Goal: Information Seeking & Learning: Learn about a topic

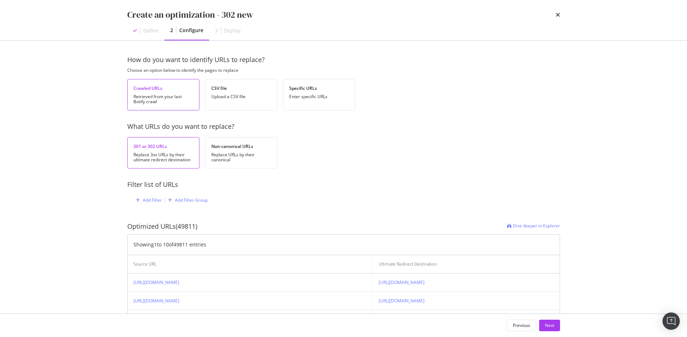
scroll to position [87, 0]
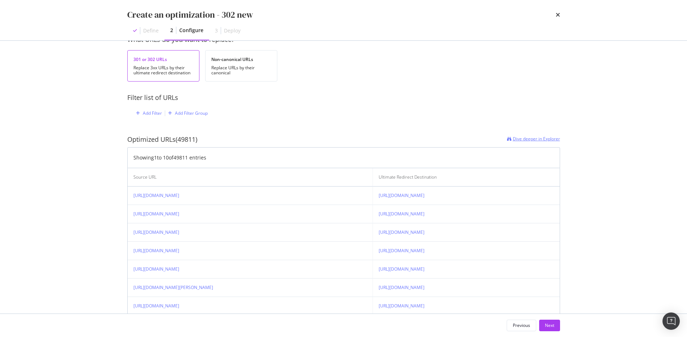
click at [522, 139] on span "Dive deeper in Explorer" at bounding box center [536, 139] width 47 height 6
click at [145, 112] on div "Add Filter" at bounding box center [152, 113] width 19 height 6
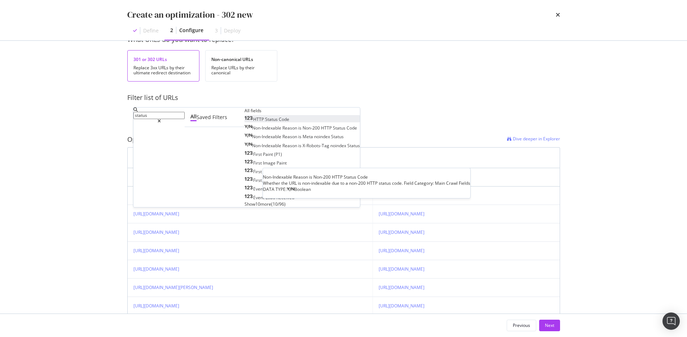
type input "status"
click at [245, 122] on div "HTTP Status Code" at bounding box center [267, 119] width 45 height 6
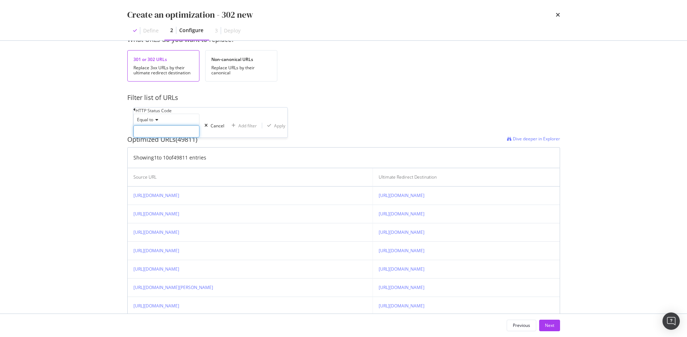
click at [160, 137] on input "modal" at bounding box center [167, 131] width 66 height 12
click at [158, 152] on span "302" at bounding box center [154, 149] width 36 height 6
type input "302"
click at [274, 129] on div "Apply" at bounding box center [279, 126] width 11 height 6
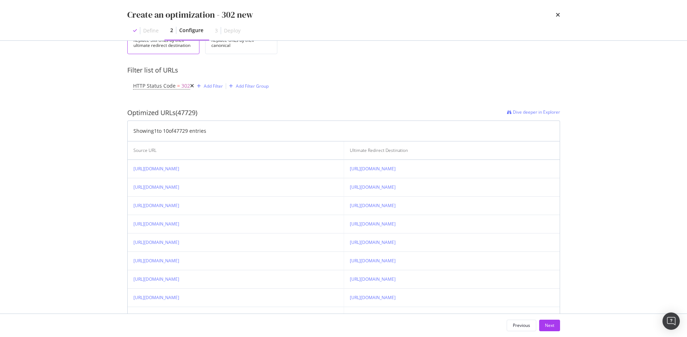
scroll to position [127, 0]
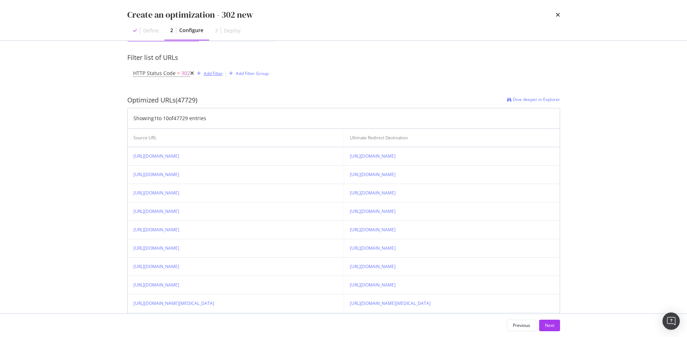
click at [204, 74] on div "Add Filter" at bounding box center [213, 73] width 19 height 6
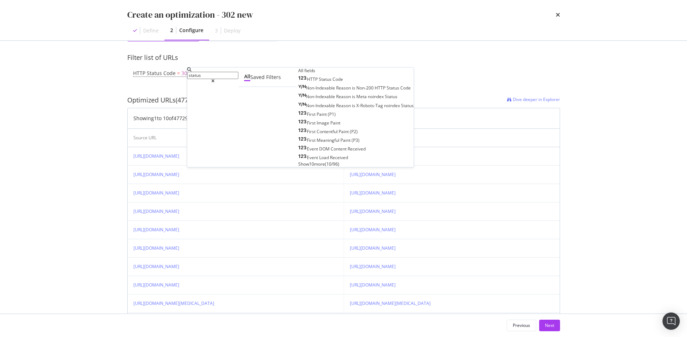
click at [215, 79] on icon "modal" at bounding box center [212, 81] width 3 height 4
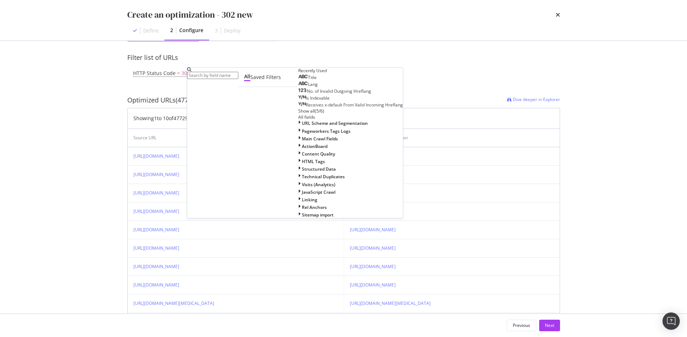
click at [333, 75] on div "HTTP Status Code = 302 Add Filter Add Filter Group" at bounding box center [343, 73] width 421 height 22
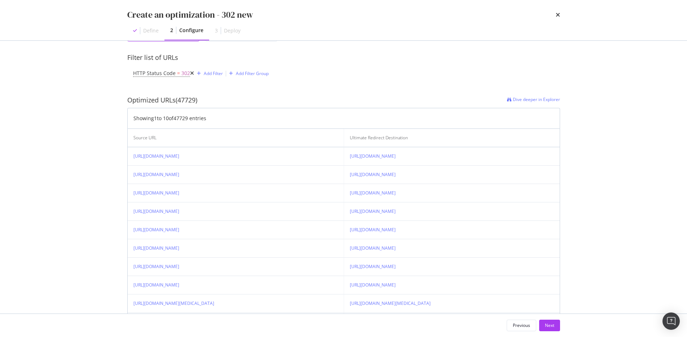
scroll to position [0, 0]
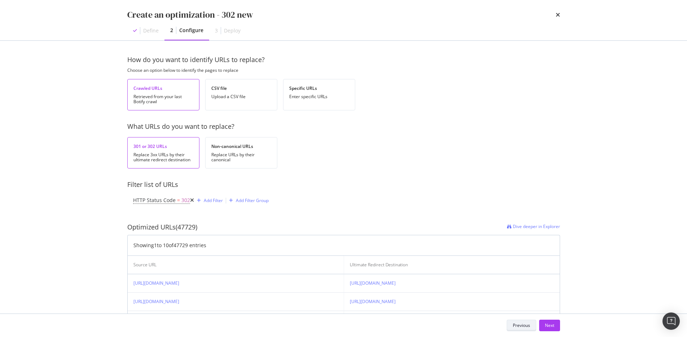
click at [523, 324] on div "Previous" at bounding box center [521, 325] width 17 height 6
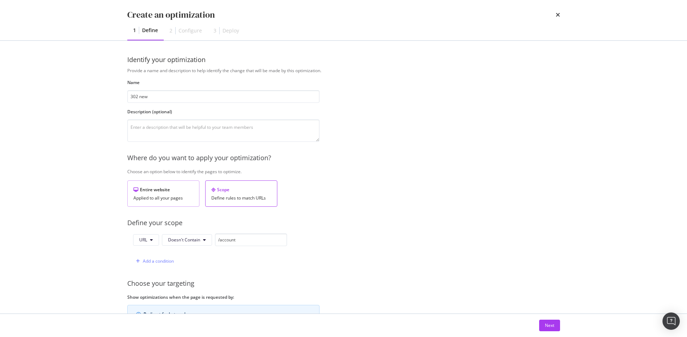
click at [175, 191] on div "Entire website" at bounding box center [164, 190] width 60 height 6
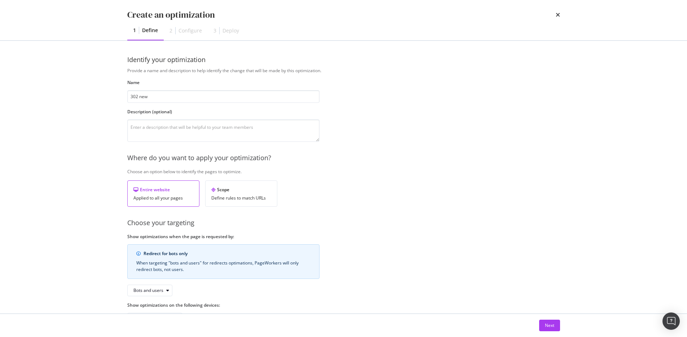
scroll to position [25, 0]
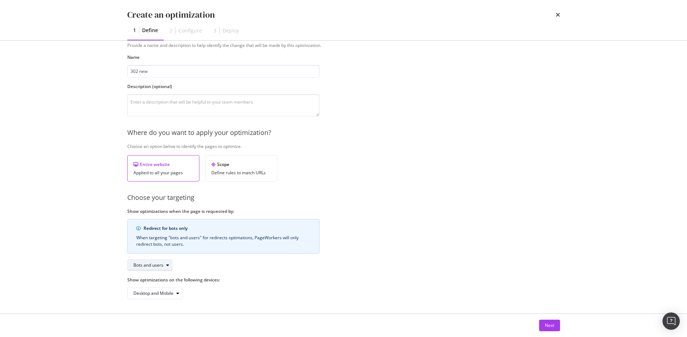
click at [160, 266] on div "Bots and users" at bounding box center [149, 265] width 30 height 4
click at [150, 287] on div "Bots only" at bounding box center [145, 289] width 18 height 6
click at [550, 326] on div "Next" at bounding box center [549, 325] width 9 height 6
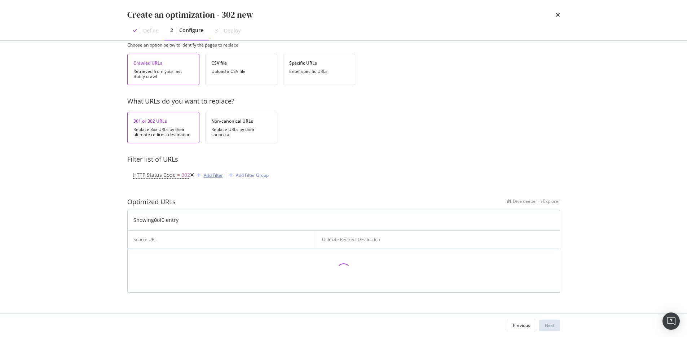
click at [205, 175] on div "Add Filter" at bounding box center [213, 175] width 19 height 6
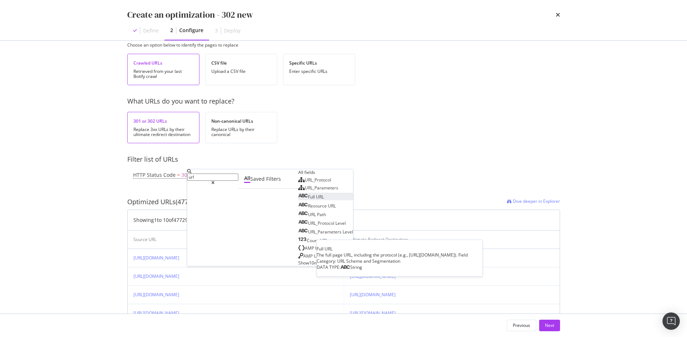
type input "url"
click at [298, 200] on div "Full URL" at bounding box center [311, 197] width 26 height 6
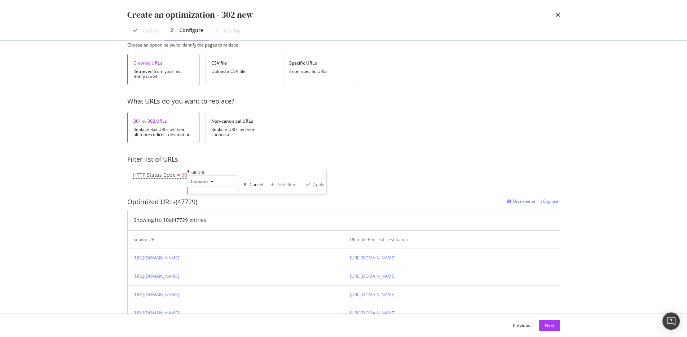
click at [204, 184] on span "Contains" at bounding box center [200, 181] width 18 height 6
click at [217, 247] on span "Doesn't contain" at bounding box center [204, 244] width 31 height 6
click at [205, 194] on input "modal" at bounding box center [212, 190] width 51 height 7
type input "account"
click at [313, 190] on div "Apply" at bounding box center [318, 187] width 11 height 6
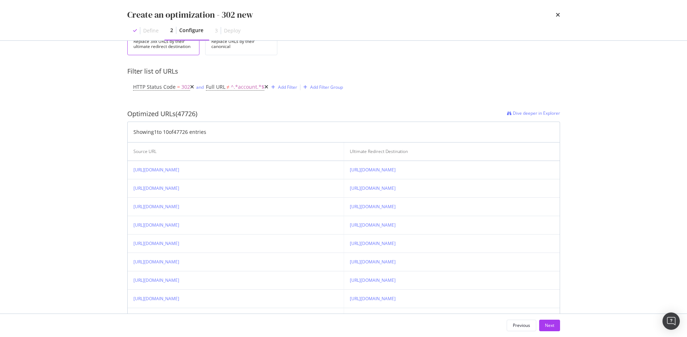
scroll to position [141, 0]
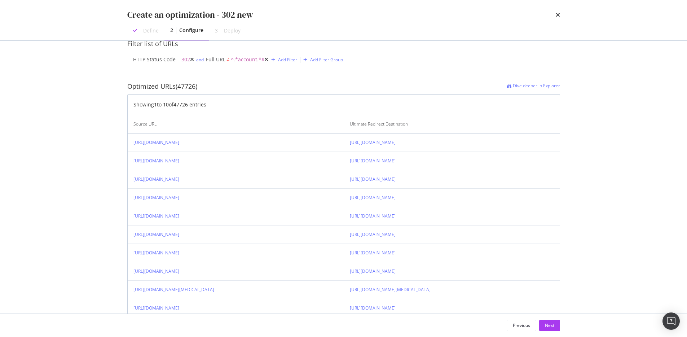
click at [517, 87] on span "Dive deeper in Explorer" at bounding box center [536, 86] width 47 height 6
click at [278, 62] on div "Add Filter" at bounding box center [287, 60] width 19 height 6
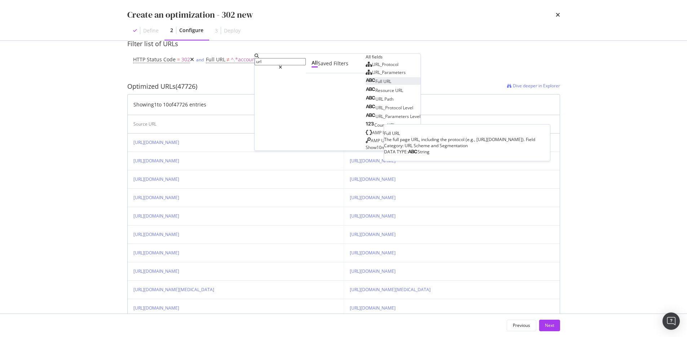
click at [376, 84] on span "Full" at bounding box center [380, 81] width 8 height 6
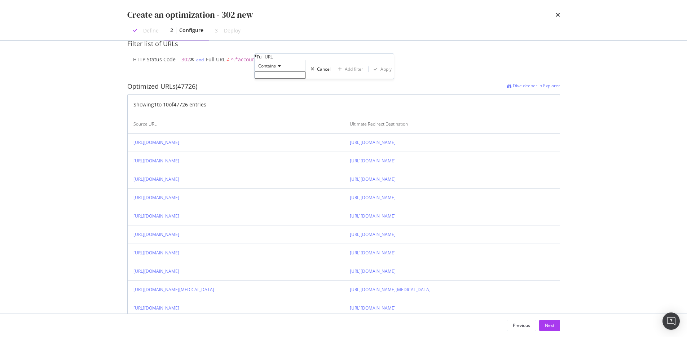
click at [276, 69] on span "Contains" at bounding box center [267, 66] width 18 height 6
click at [278, 132] on span "Doesn't contain" at bounding box center [272, 129] width 31 height 6
click at [282, 79] on input "modal" at bounding box center [280, 74] width 51 height 7
type input "log"
click at [381, 74] on div "Apply" at bounding box center [386, 71] width 11 height 6
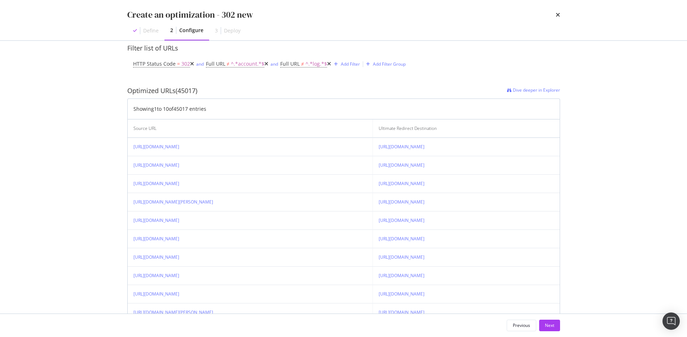
scroll to position [136, 0]
click at [306, 62] on span "^.*log.*$" at bounding box center [317, 64] width 22 height 10
click at [293, 75] on div "Doesn't contain" at bounding box center [292, 70] width 51 height 12
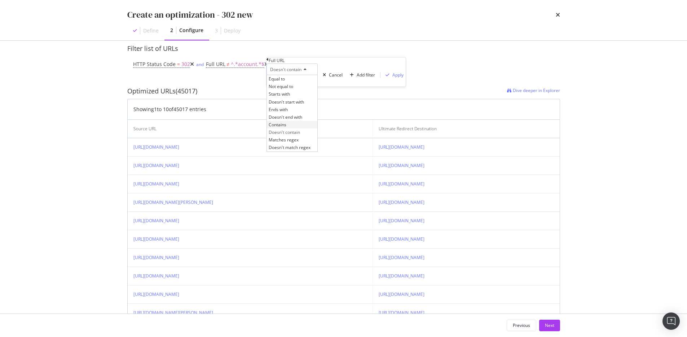
click at [287, 128] on span "Contains" at bounding box center [278, 125] width 18 height 6
click at [383, 78] on div "Apply" at bounding box center [393, 75] width 21 height 6
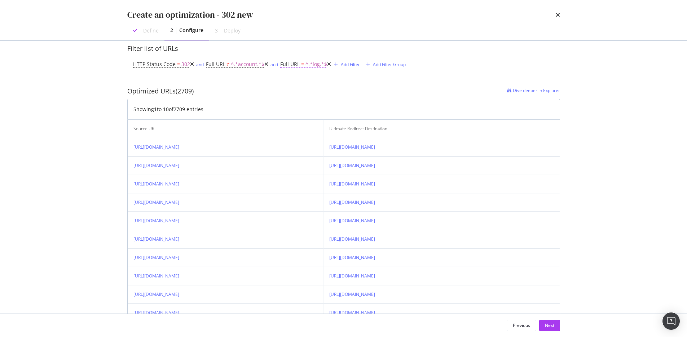
click at [306, 65] on span "^.*log.*$" at bounding box center [317, 64] width 22 height 10
click at [290, 82] on input "log" at bounding box center [292, 78] width 51 height 7
type input "login"
click at [393, 78] on div "Apply" at bounding box center [398, 75] width 11 height 6
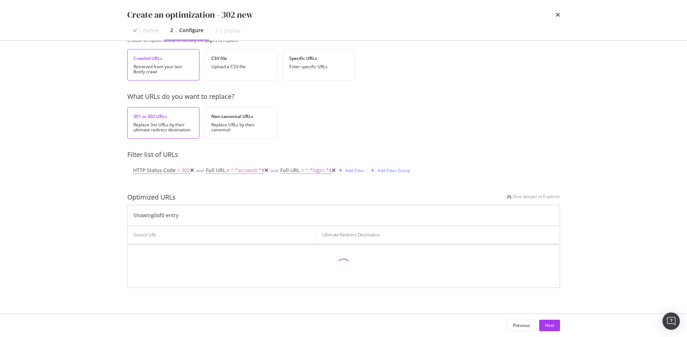
scroll to position [5, 0]
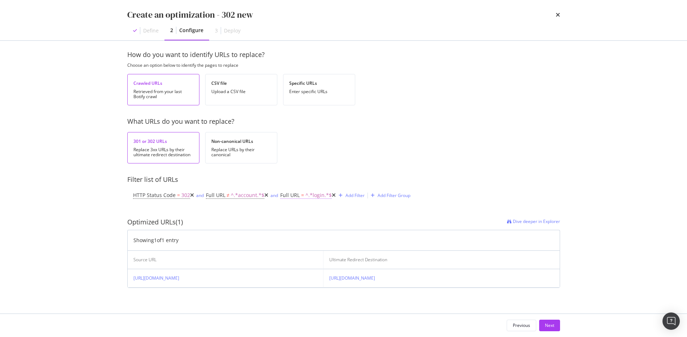
click at [306, 196] on span "^.*login.*$" at bounding box center [319, 195] width 26 height 10
click at [281, 206] on div "Contains" at bounding box center [292, 201] width 51 height 12
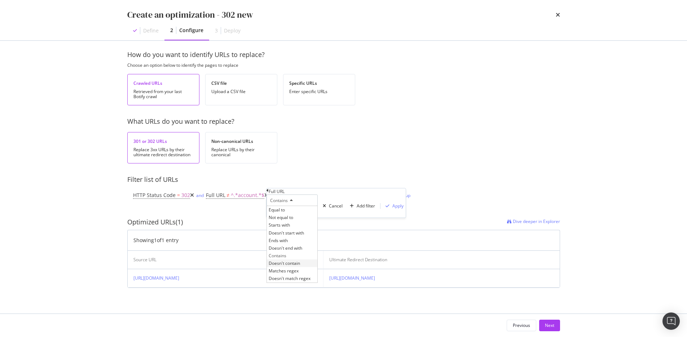
click at [290, 266] on span "Doesn't contain" at bounding box center [284, 263] width 31 height 6
click at [393, 209] on div "Apply" at bounding box center [398, 206] width 11 height 6
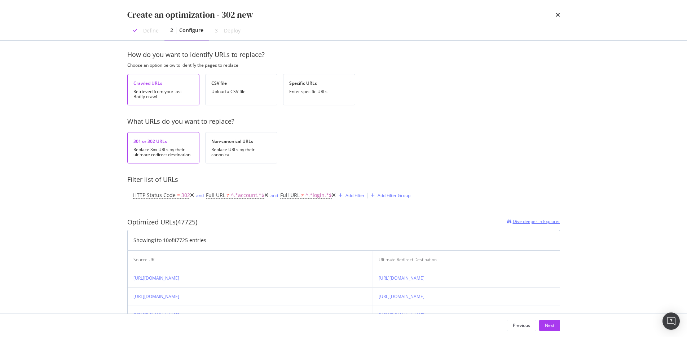
click at [521, 223] on span "Dive deeper in Explorer" at bounding box center [536, 221] width 47 height 6
click at [182, 196] on span "302" at bounding box center [186, 195] width 9 height 10
click at [153, 218] on div "Equal to 302 302" at bounding box center [167, 207] width 66 height 24
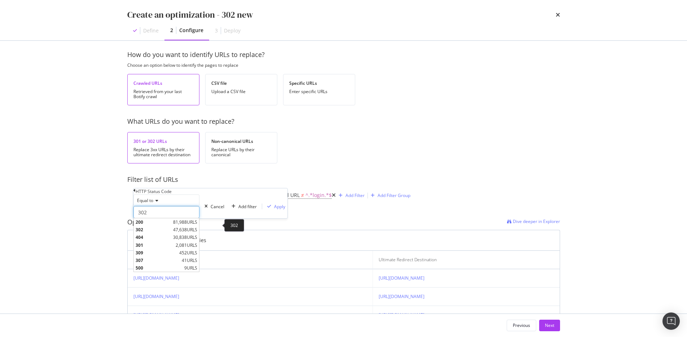
click at [153, 218] on input "302" at bounding box center [167, 212] width 66 height 12
click at [152, 248] on span "301" at bounding box center [155, 245] width 38 height 6
type input "301"
click at [213, 218] on div "Equal to 301 301 Cancel Add filter Apply" at bounding box center [211, 207] width 154 height 24
click at [274, 210] on div "Apply" at bounding box center [279, 207] width 11 height 6
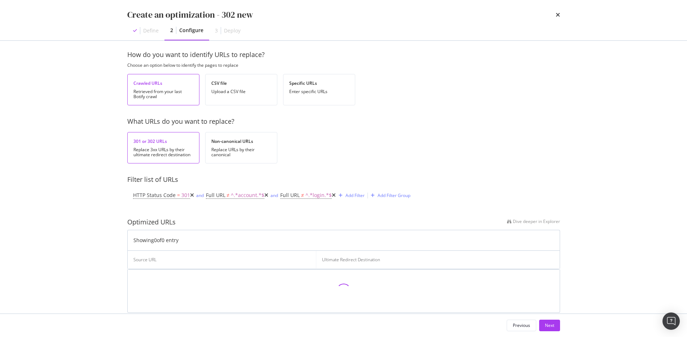
scroll to position [30, 0]
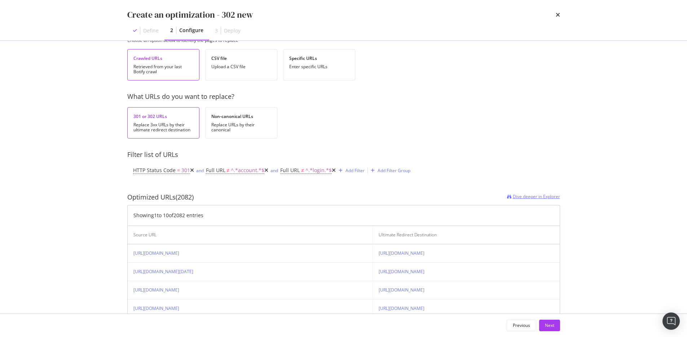
click at [534, 194] on span "Dive deeper in Explorer" at bounding box center [536, 196] width 47 height 6
click at [545, 322] on div "Next" at bounding box center [549, 325] width 9 height 11
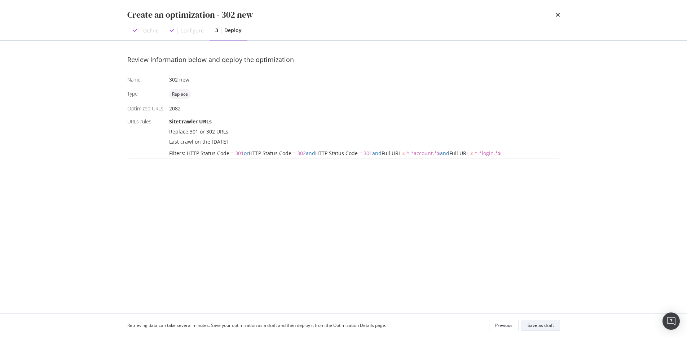
scroll to position [0, 0]
click at [537, 324] on div "Save as draft" at bounding box center [541, 325] width 26 height 6
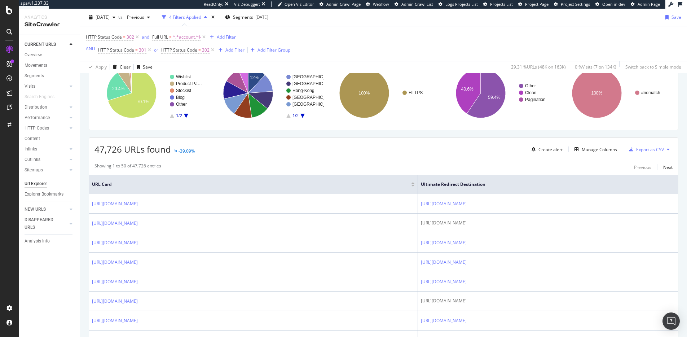
scroll to position [56, 0]
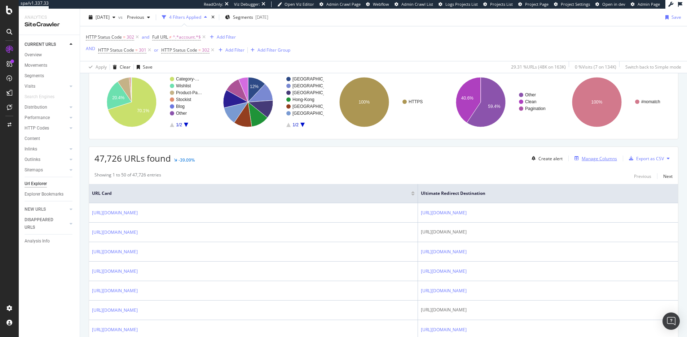
click at [588, 160] on div "Manage Columns" at bounding box center [599, 159] width 35 height 6
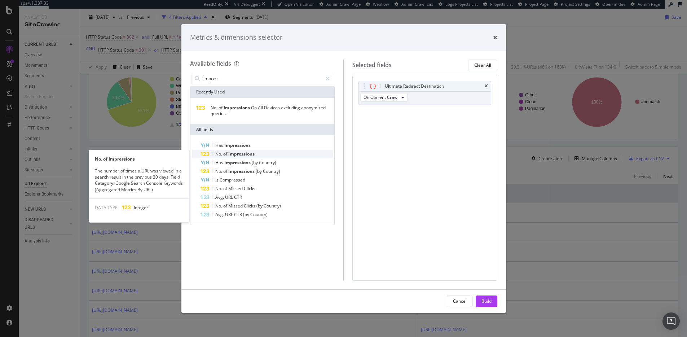
type input "impress"
click at [237, 153] on span "Impressions" at bounding box center [241, 154] width 26 height 6
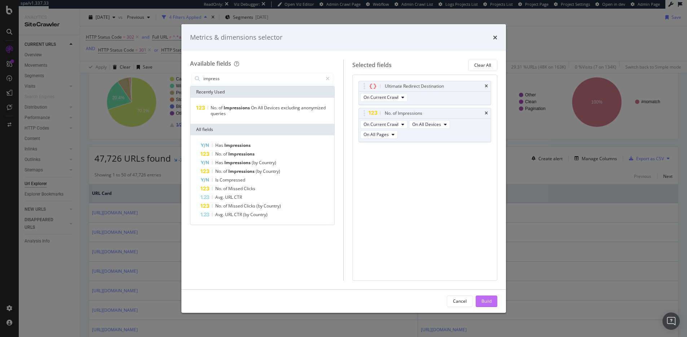
click at [486, 300] on div "Build" at bounding box center [487, 301] width 10 height 6
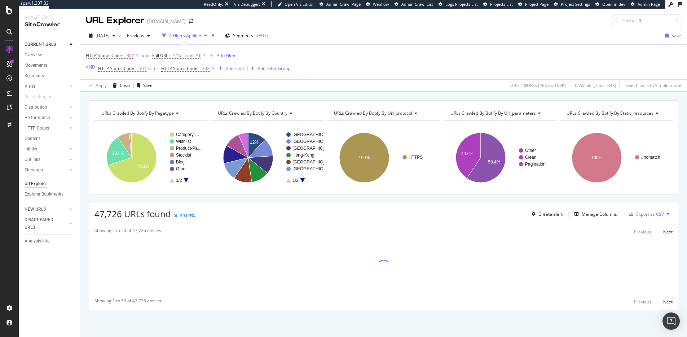
click at [617, 113] on span "URLs Crawled By Botify By static_resources" at bounding box center [610, 113] width 87 height 6
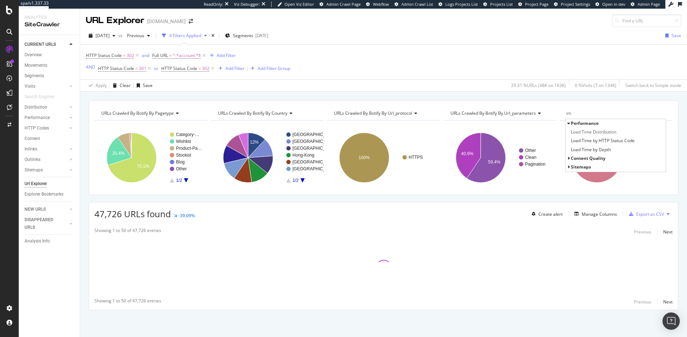
type input "i"
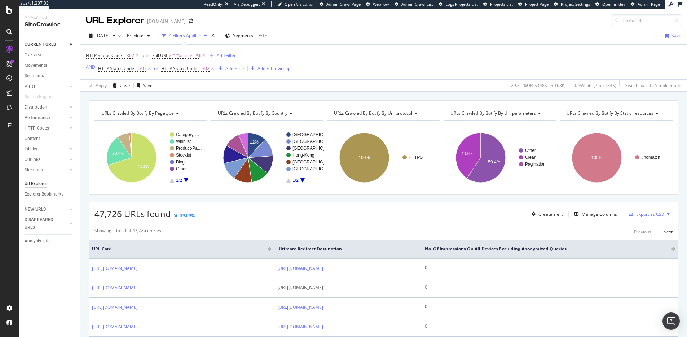
click at [510, 211] on div "47,726 URLs found -39.09% Create alert Manage Columns Export as CSV" at bounding box center [383, 211] width 589 height 18
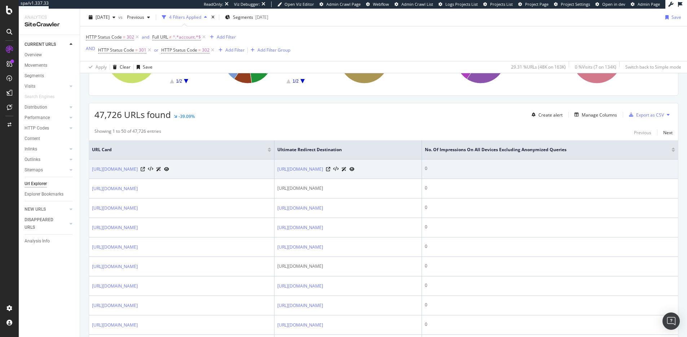
scroll to position [104, 0]
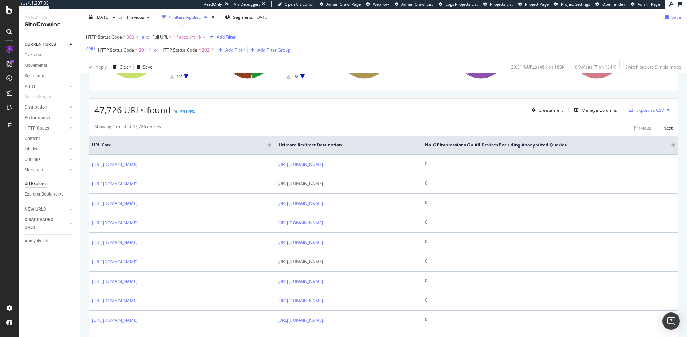
click at [674, 147] on div at bounding box center [674, 146] width 4 height 2
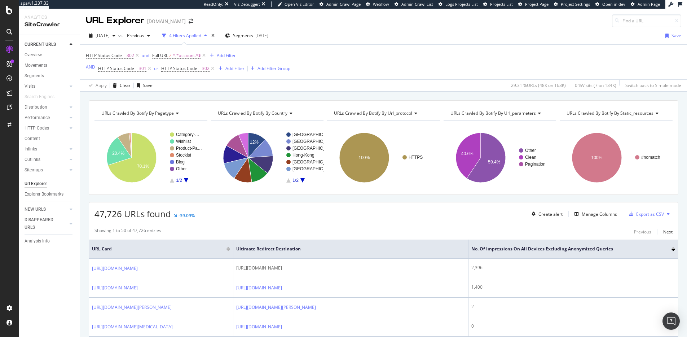
scroll to position [76, 0]
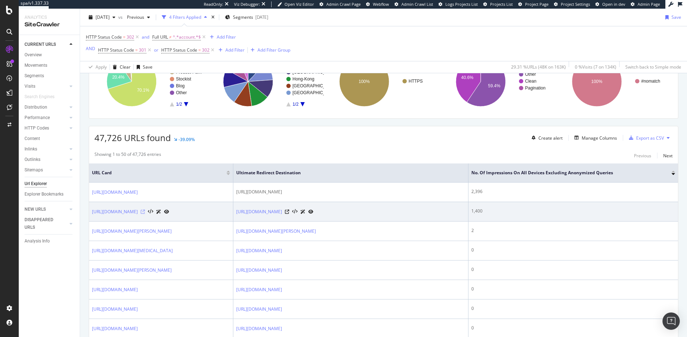
click at [145, 211] on icon at bounding box center [143, 212] width 4 height 4
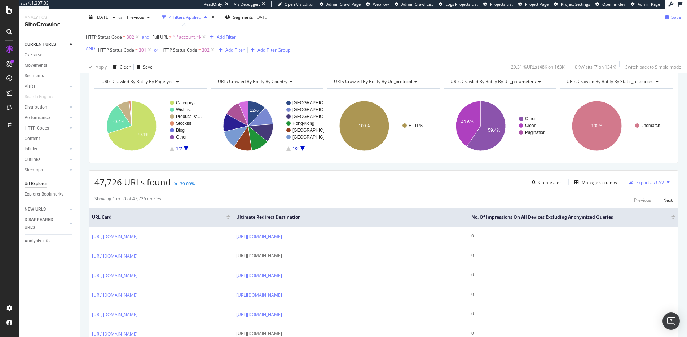
scroll to position [136, 0]
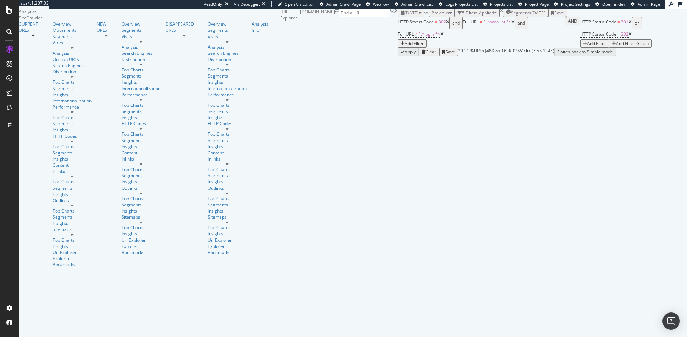
scroll to position [12, 0]
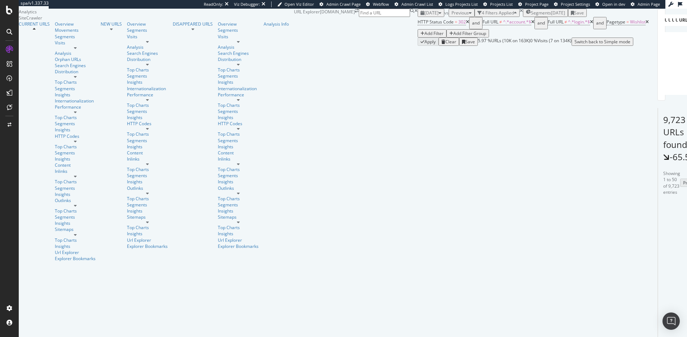
scroll to position [24, 0]
click at [682, 231] on icon at bounding box center [684, 232] width 4 height 4
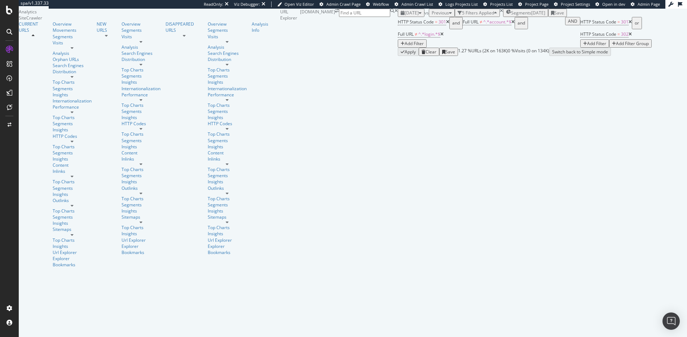
scroll to position [192, 0]
